Goal: Transaction & Acquisition: Purchase product/service

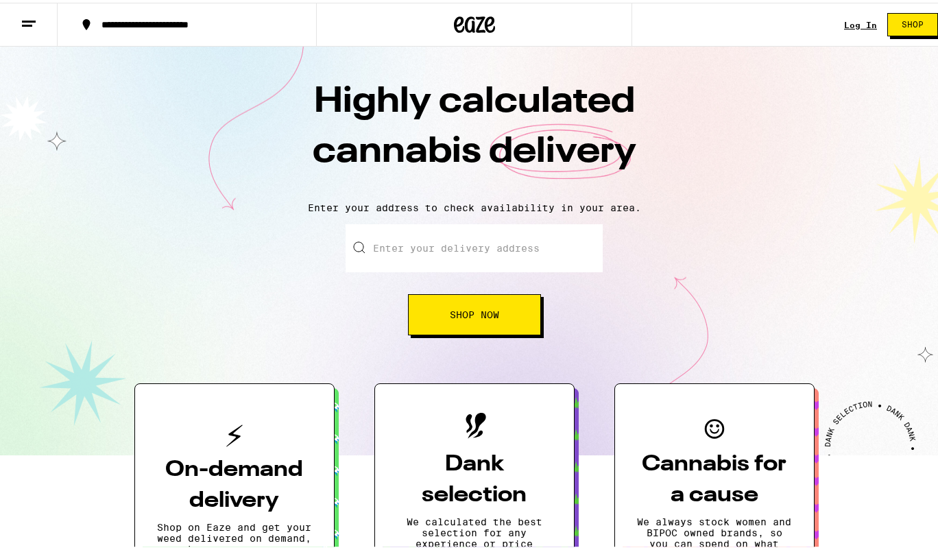
click at [549, 248] on input "Enter your delivery address" at bounding box center [473, 245] width 257 height 48
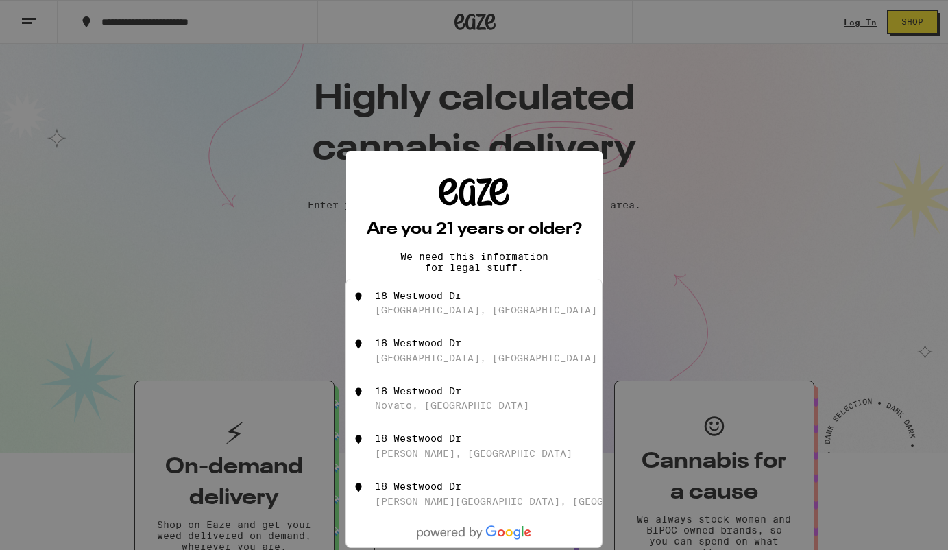
click at [460, 296] on div "18 Westwood Dr" at bounding box center [418, 295] width 86 height 11
type input "[STREET_ADDRESS]"
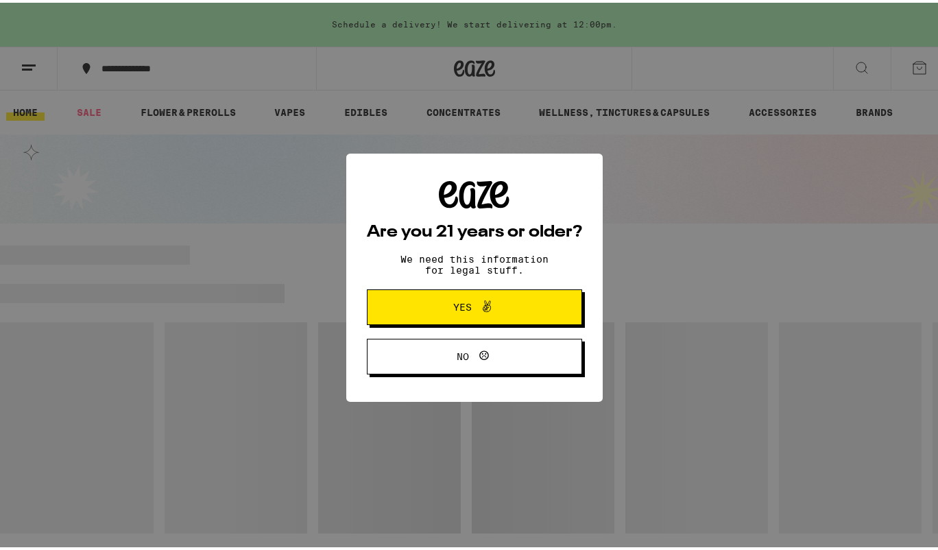
click at [531, 306] on button "Yes" at bounding box center [474, 304] width 215 height 36
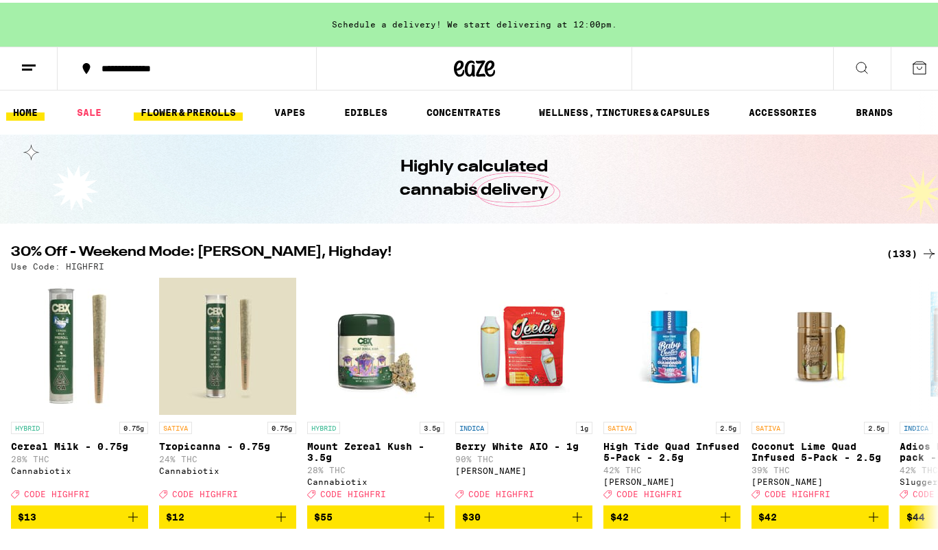
click at [205, 106] on link "FLOWER & PREROLLS" at bounding box center [188, 109] width 109 height 16
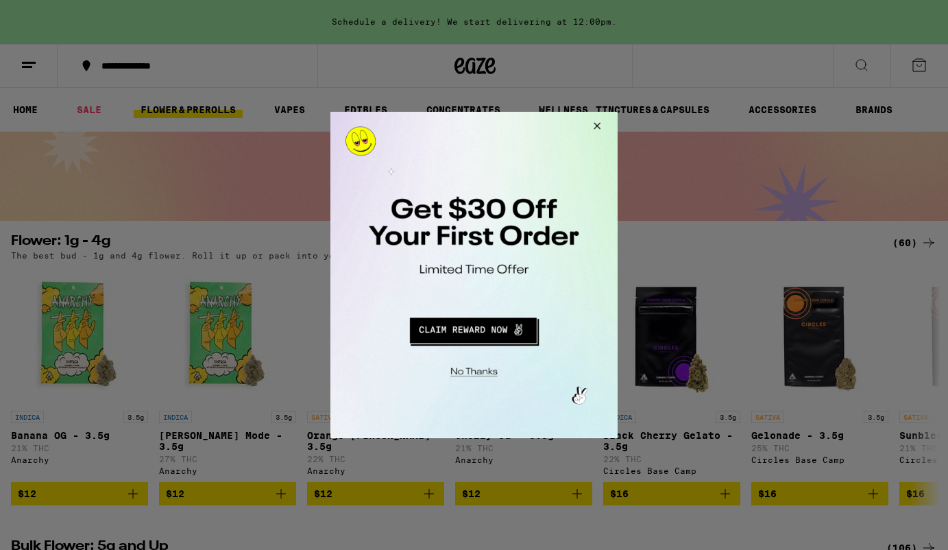
click at [598, 126] on button "Close Modal" at bounding box center [594, 128] width 37 height 33
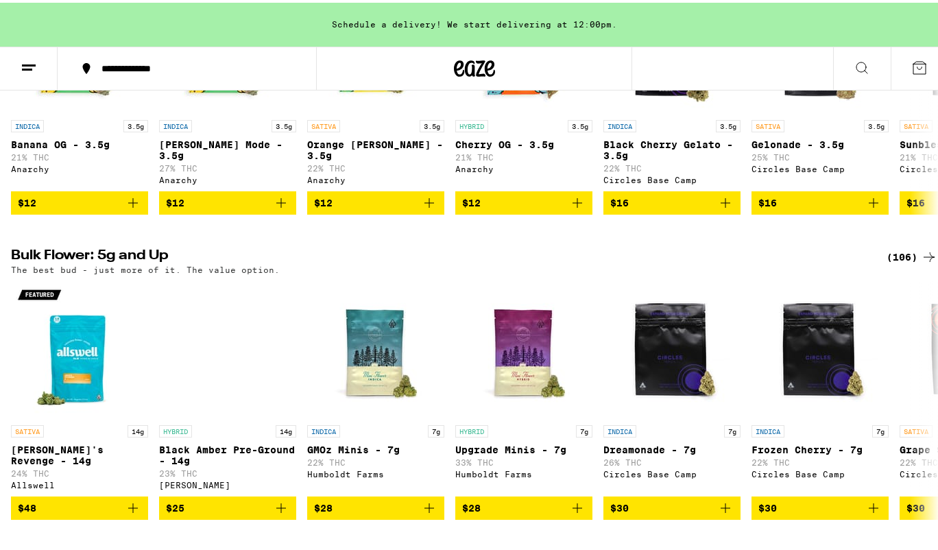
scroll to position [5, 0]
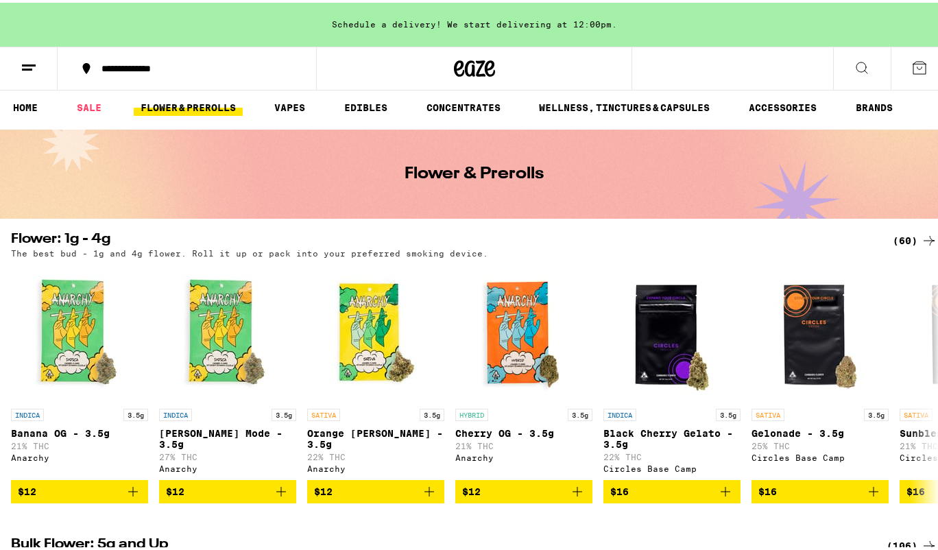
click at [920, 240] on icon at bounding box center [928, 238] width 16 height 16
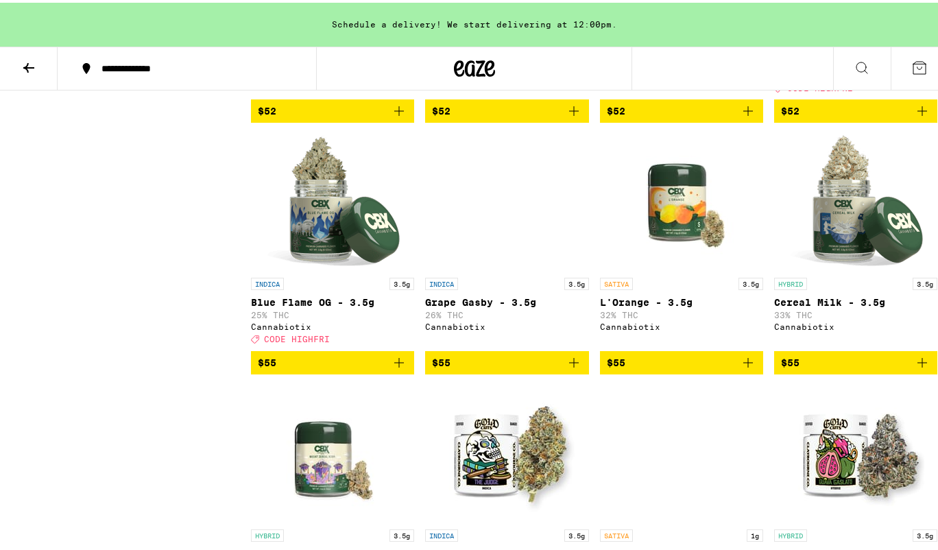
scroll to position [3323, 0]
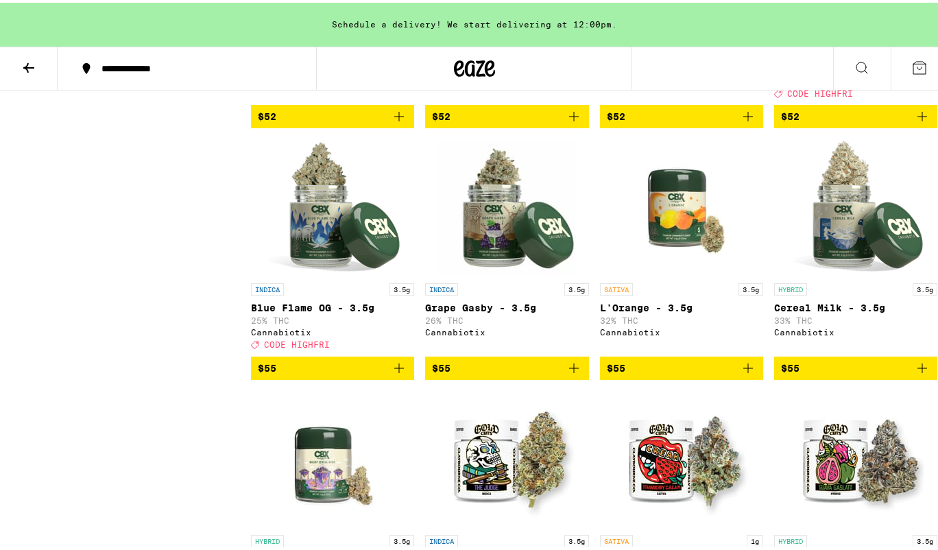
click at [310, 373] on span "$55" at bounding box center [332, 365] width 149 height 16
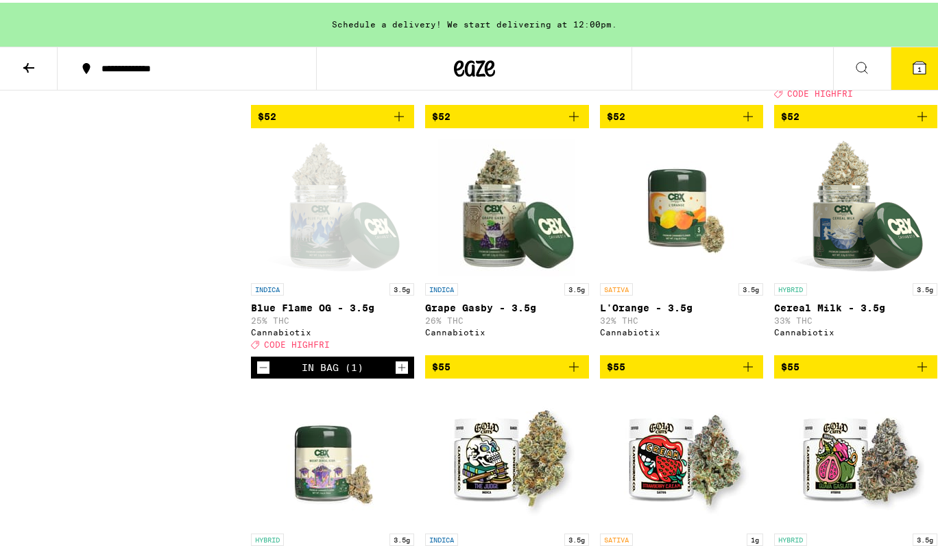
click at [907, 74] on button "1" at bounding box center [919, 66] width 58 height 42
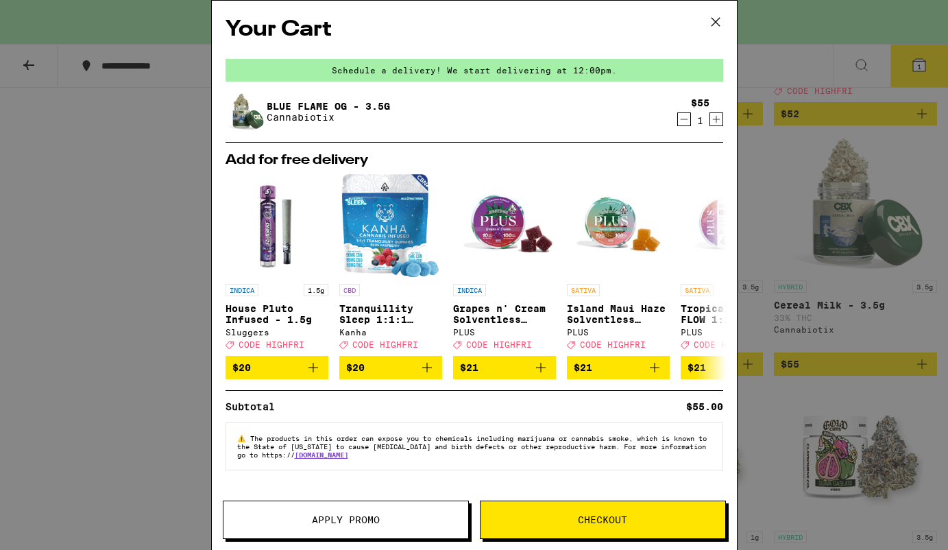
click at [715, 17] on icon at bounding box center [715, 22] width 21 height 21
